Goal: Find specific page/section: Find specific page/section

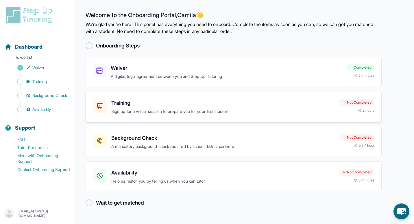
click at [181, 107] on div "Training Sign up for a virtual session to prepare you for your first student!" at bounding box center [223, 107] width 224 height 16
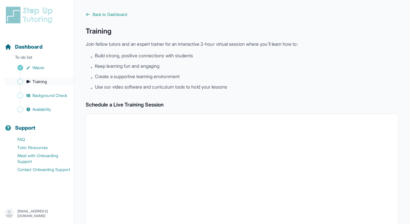
click at [42, 81] on span "Training" at bounding box center [39, 82] width 15 height 6
click at [87, 14] on icon at bounding box center [87, 14] width 3 height 3
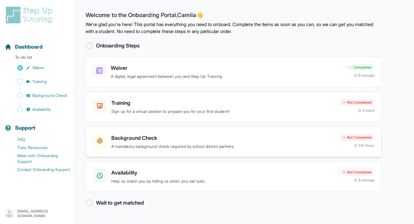
click at [147, 150] on div "Background Check A mandatory background check required by school district partn…" at bounding box center [234, 142] width 296 height 30
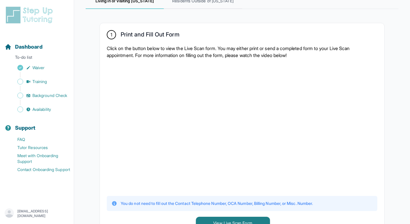
scroll to position [95, 0]
click at [51, 109] on span "Availability" at bounding box center [41, 109] width 19 height 6
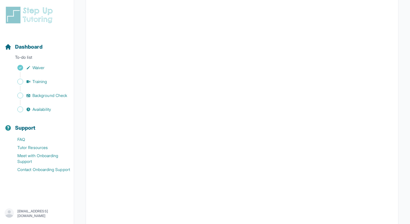
scroll to position [90, 0]
